Goal: Task Accomplishment & Management: Manage account settings

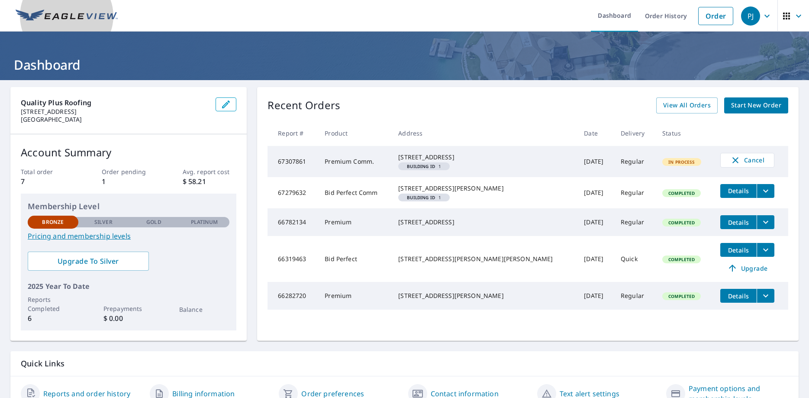
click at [25, 23] on link at bounding box center [66, 16] width 113 height 32
click at [62, 16] on img at bounding box center [67, 16] width 102 height 13
click at [222, 101] on icon "button" at bounding box center [226, 104] width 10 height 10
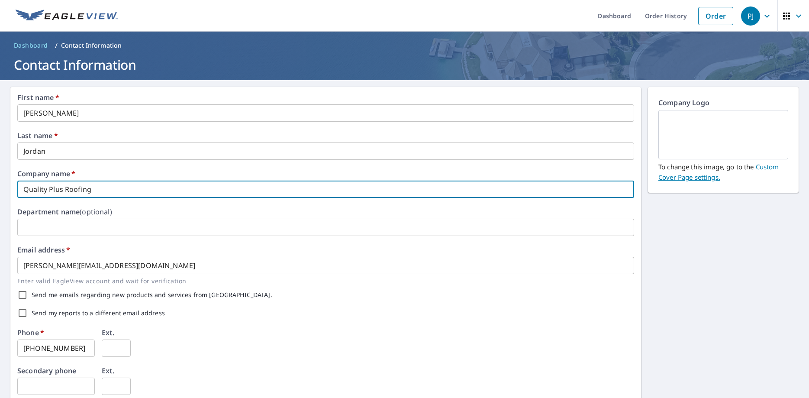
drag, startPoint x: 83, startPoint y: 186, endPoint x: -22, endPoint y: 192, distance: 105.4
drag, startPoint x: 94, startPoint y: 187, endPoint x: -22, endPoint y: 198, distance: 116.5
click at [17, 198] on input "Quality Plus Roofing" at bounding box center [325, 189] width 617 height 17
type input "Jordan Construction"
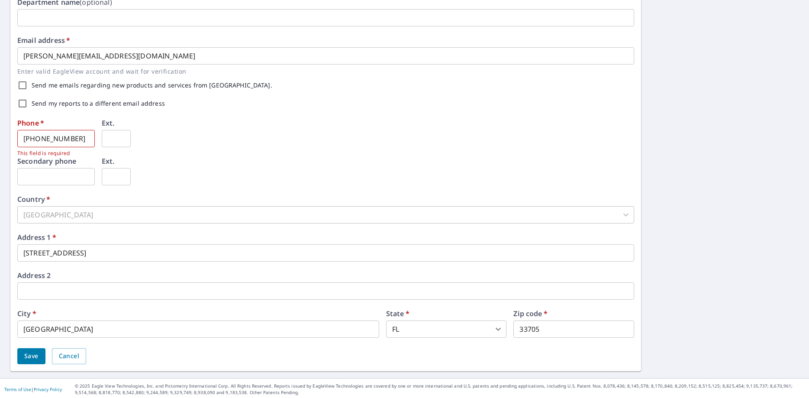
scroll to position [255, 0]
click at [53, 175] on input "text" at bounding box center [55, 174] width 77 height 17
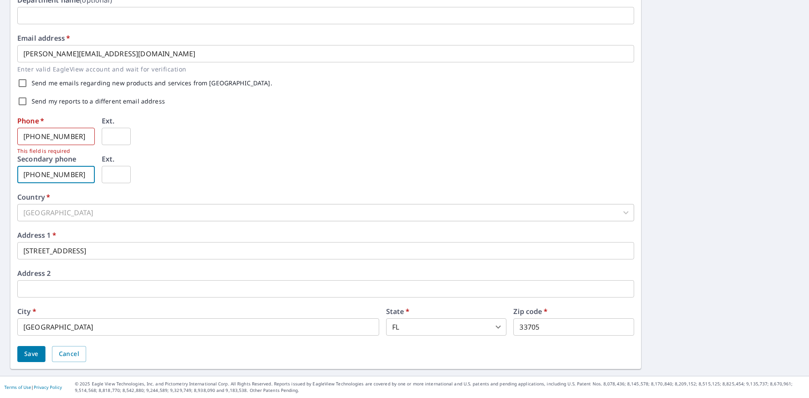
type input "405-999-8689"
click at [34, 355] on span "Save" at bounding box center [31, 353] width 14 height 11
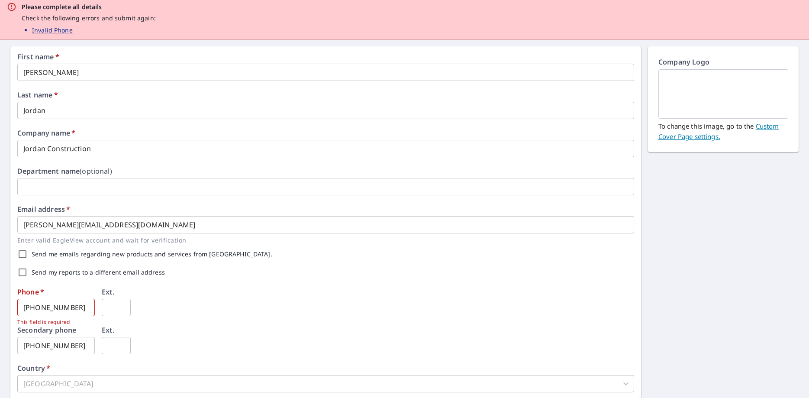
scroll to position [114, 0]
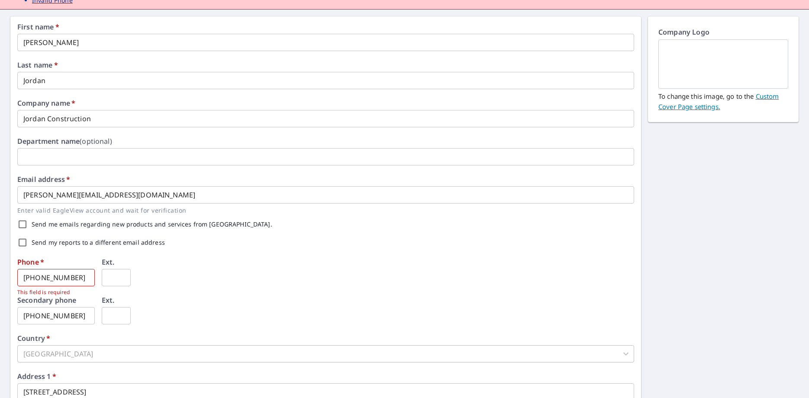
click at [23, 277] on input "941-350-3699" at bounding box center [55, 277] width 77 height 17
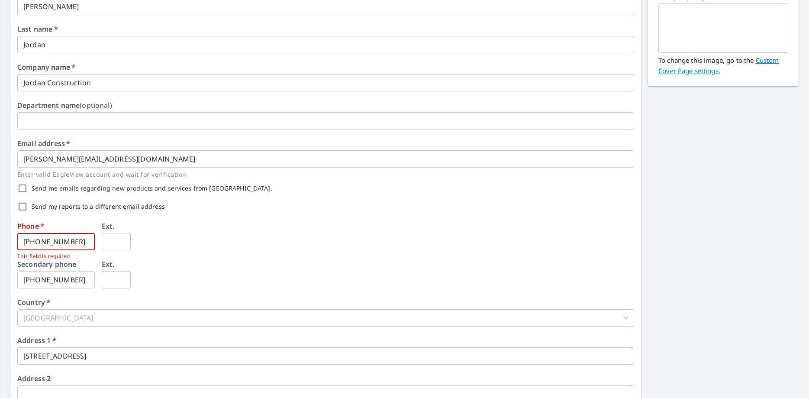
scroll to position [171, 0]
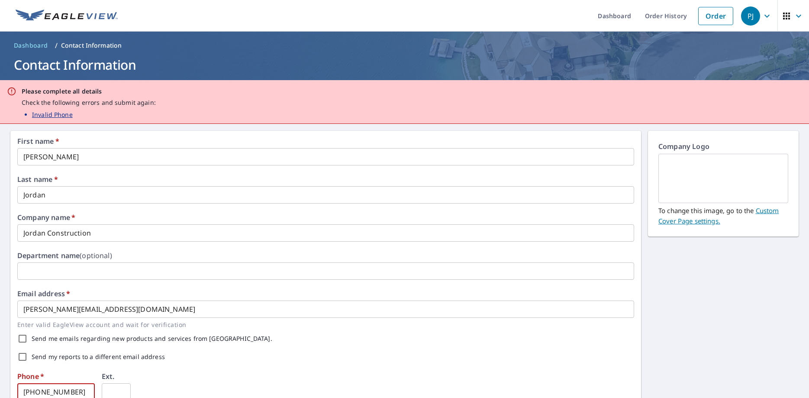
type input "135-036-99"
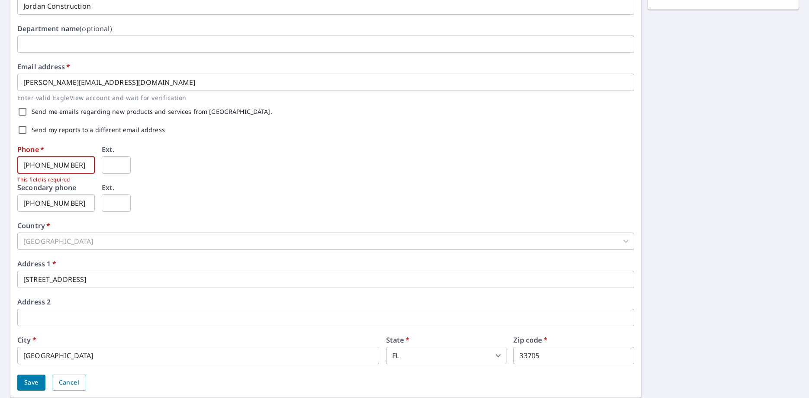
scroll to position [255, 0]
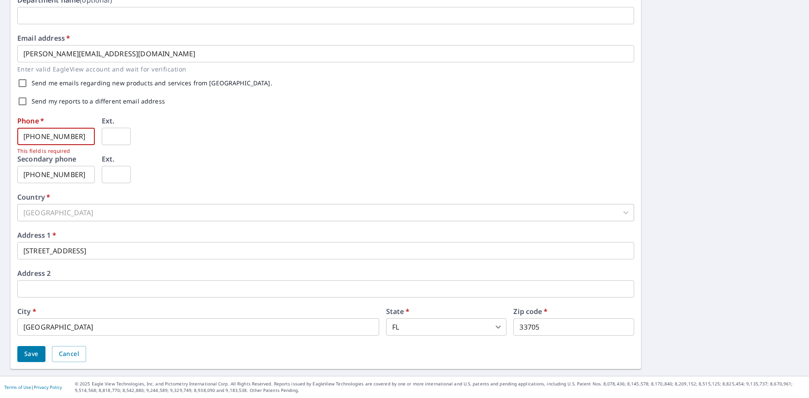
drag, startPoint x: 62, startPoint y: 137, endPoint x: -22, endPoint y: 148, distance: 85.1
click at [17, 145] on input "135-036-99" at bounding box center [55, 136] width 77 height 17
type input "941-350-3699"
click at [194, 124] on div "Phone   * 941-350-3699 ​ This field is required Ext. ​" at bounding box center [325, 136] width 617 height 38
click at [179, 146] on div "Phone   * 941-350-3699 ​ This field is required Ext. ​" at bounding box center [325, 136] width 617 height 38
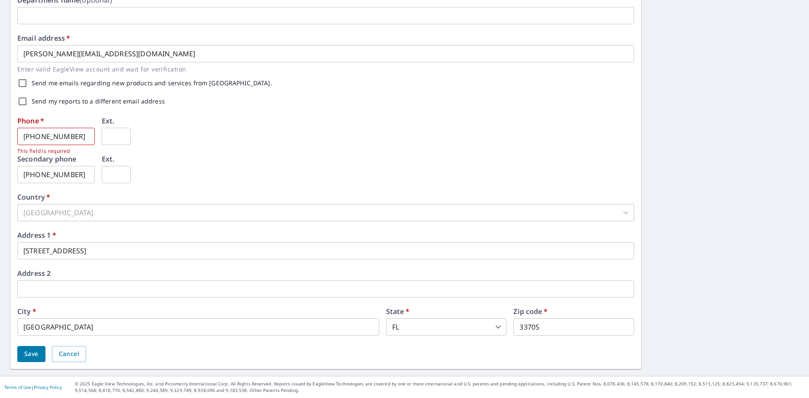
click at [179, 147] on div "Phone   * 941-350-3699 ​ This field is required Ext. ​" at bounding box center [325, 136] width 617 height 38
click at [30, 356] on span "Save" at bounding box center [31, 353] width 14 height 11
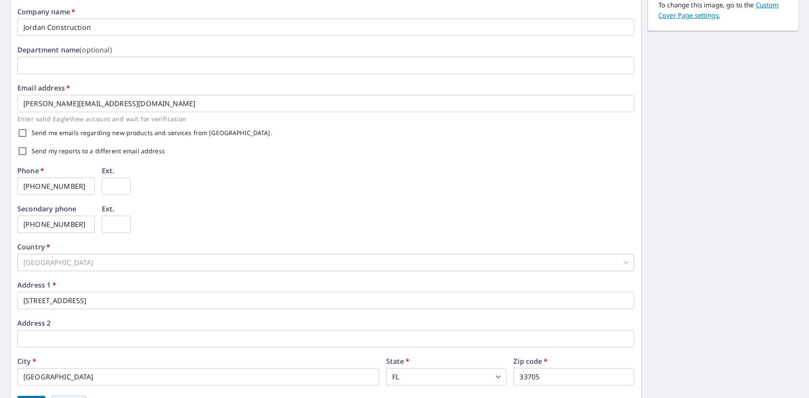
scroll to position [0, 0]
